Goal: Information Seeking & Learning: Check status

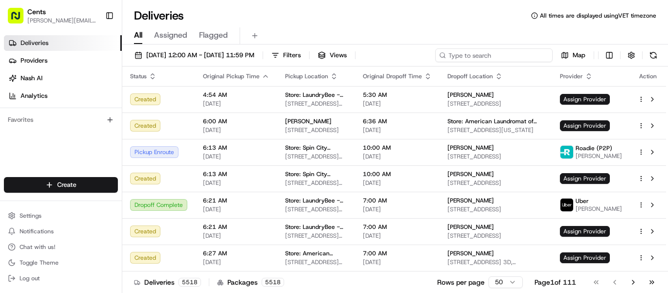
click at [486, 56] on input at bounding box center [493, 55] width 117 height 14
paste input "[PERSON_NAME]"
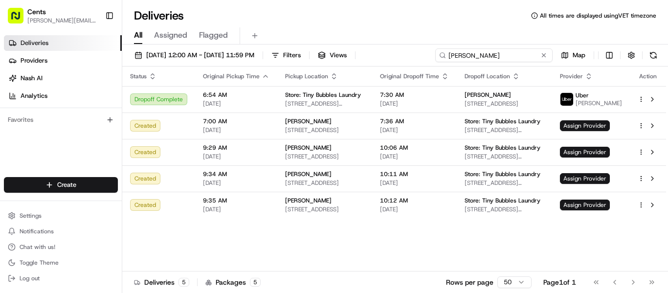
type input "[PERSON_NAME]"
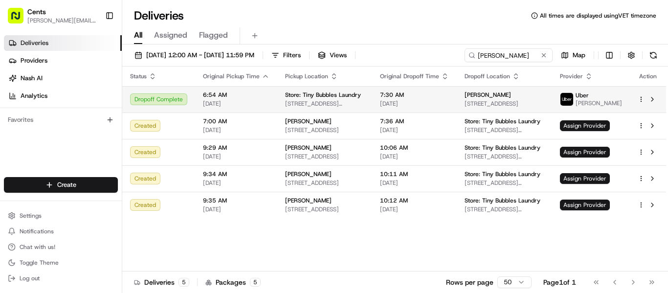
click at [317, 96] on span "Store: Tiny Bubbles Laundry" at bounding box center [323, 95] width 76 height 8
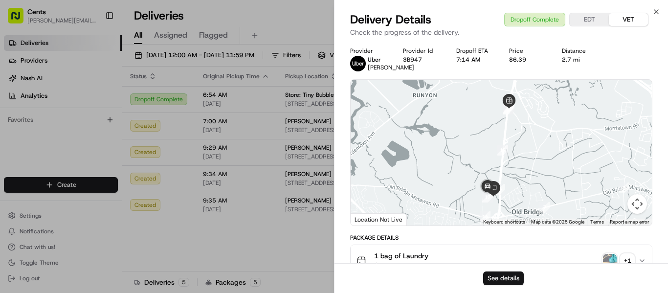
click at [508, 275] on button "See details" at bounding box center [503, 278] width 41 height 14
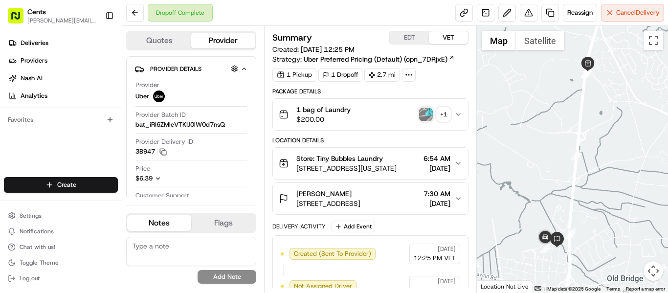
click at [421, 110] on img "button" at bounding box center [426, 115] width 14 height 14
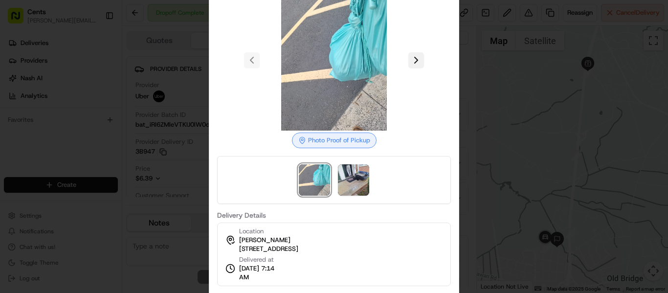
click at [412, 54] on button at bounding box center [416, 60] width 16 height 16
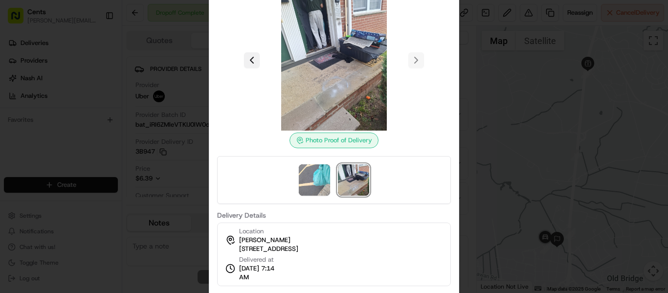
click at [257, 62] on button at bounding box center [252, 60] width 16 height 16
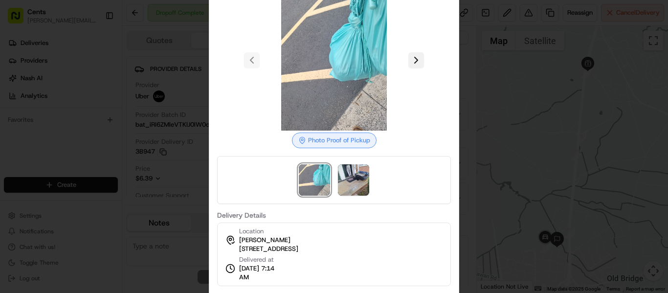
click at [413, 56] on button at bounding box center [416, 60] width 16 height 16
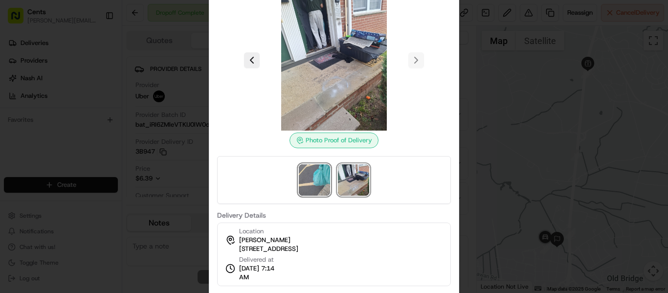
click at [320, 178] on img at bounding box center [314, 179] width 31 height 31
